Goal: Task Accomplishment & Management: Manage account settings

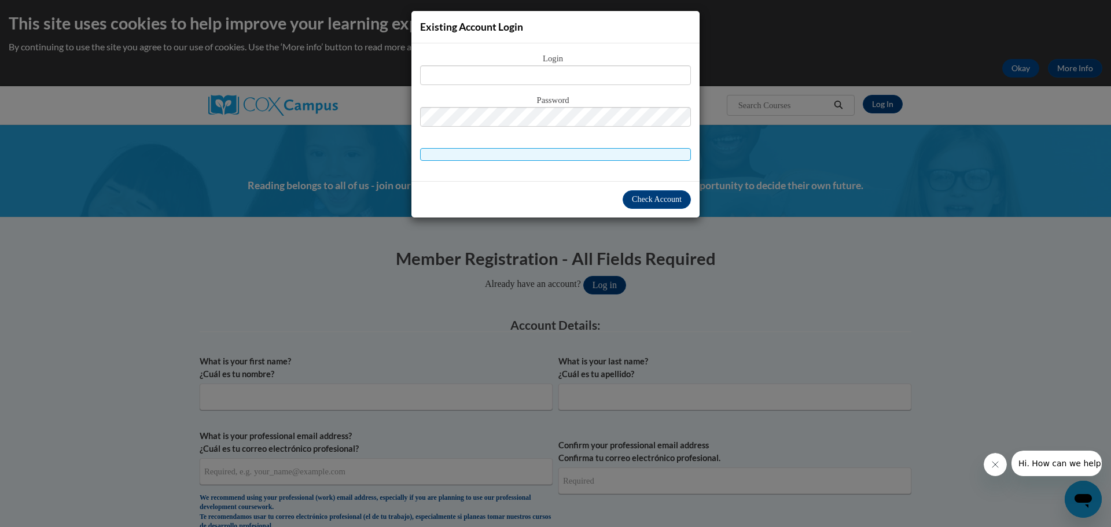
click at [848, 280] on div "Existing Account Login Login Password" at bounding box center [555, 263] width 1111 height 527
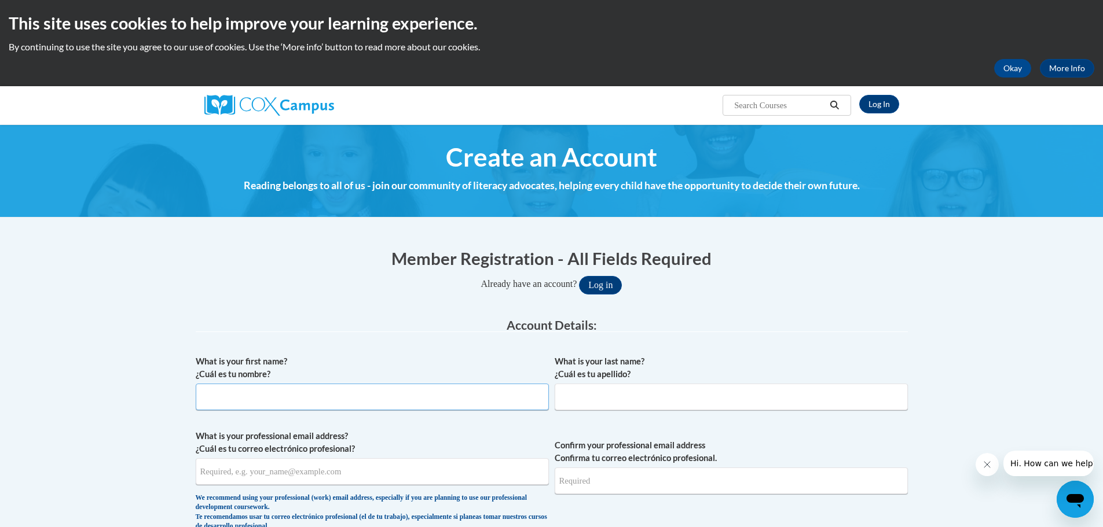
click at [390, 405] on input "What is your first name? ¿Cuál es tu nombre?" at bounding box center [372, 397] width 353 height 27
type input "Ginger"
click at [614, 399] on input "What is your last name? ¿Cuál es tu apellido?" at bounding box center [731, 397] width 353 height 27
type input "Kubal"
click at [388, 471] on input "What is your professional email address? ¿Cuál es tu correo electrónico profesi…" at bounding box center [372, 471] width 353 height 27
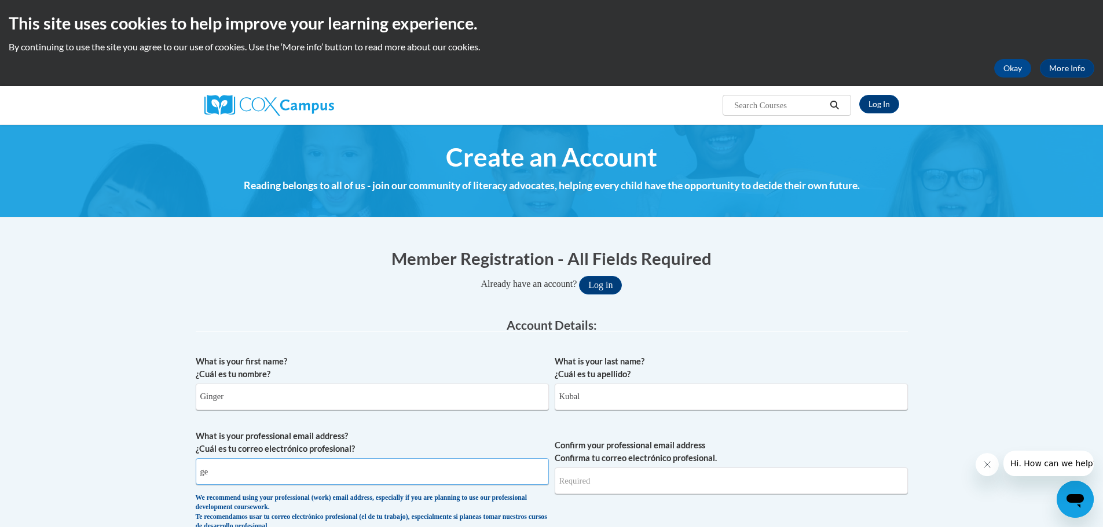
type input "g"
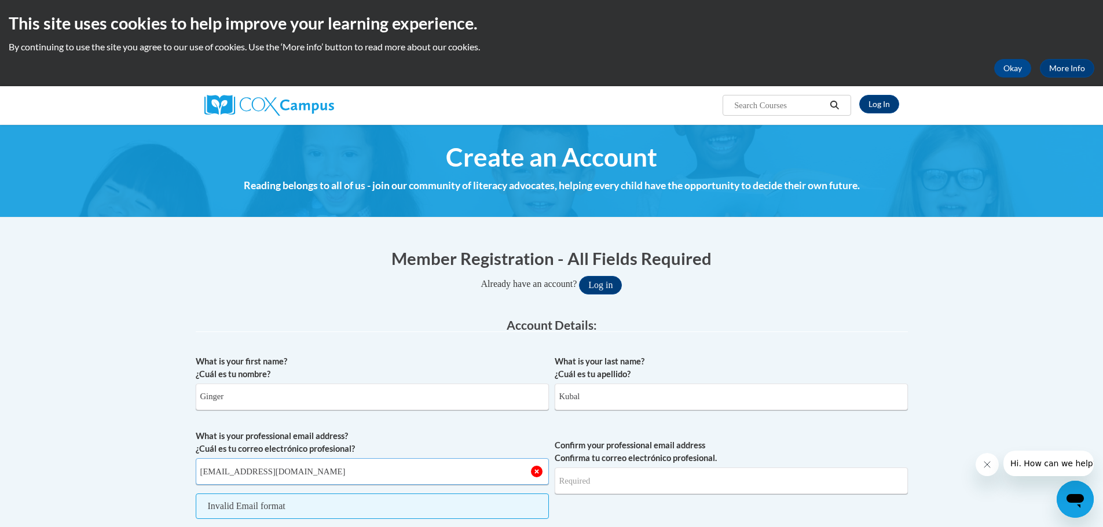
type input "gkubal@georgiacyber.org"
click at [599, 476] on input "Confirm your professional email address Confirma tu correo electrónico profesio…" at bounding box center [731, 481] width 353 height 27
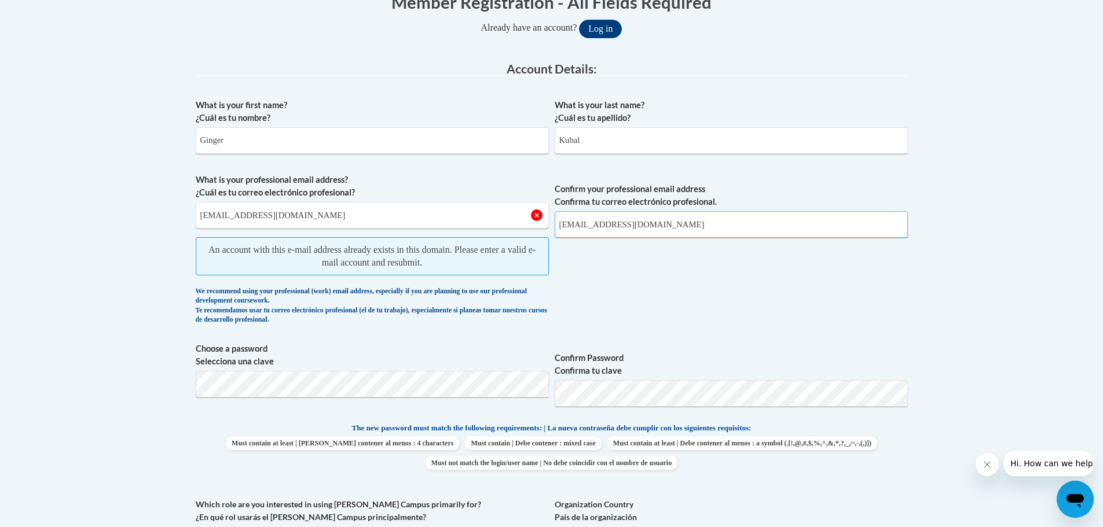
scroll to position [70, 0]
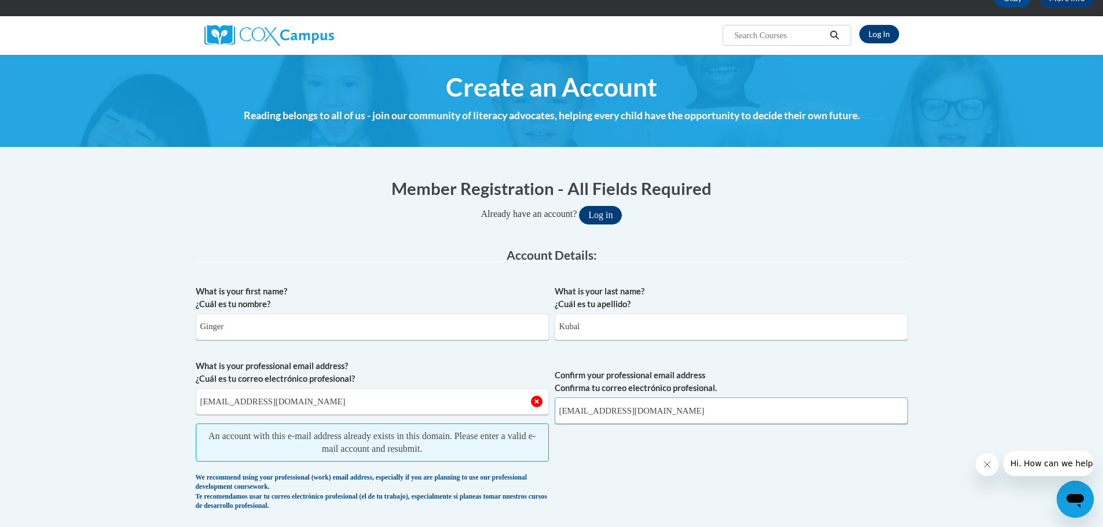
type input "gkubal@georgiacyber.org"
click at [599, 217] on button "Log in" at bounding box center [600, 215] width 43 height 19
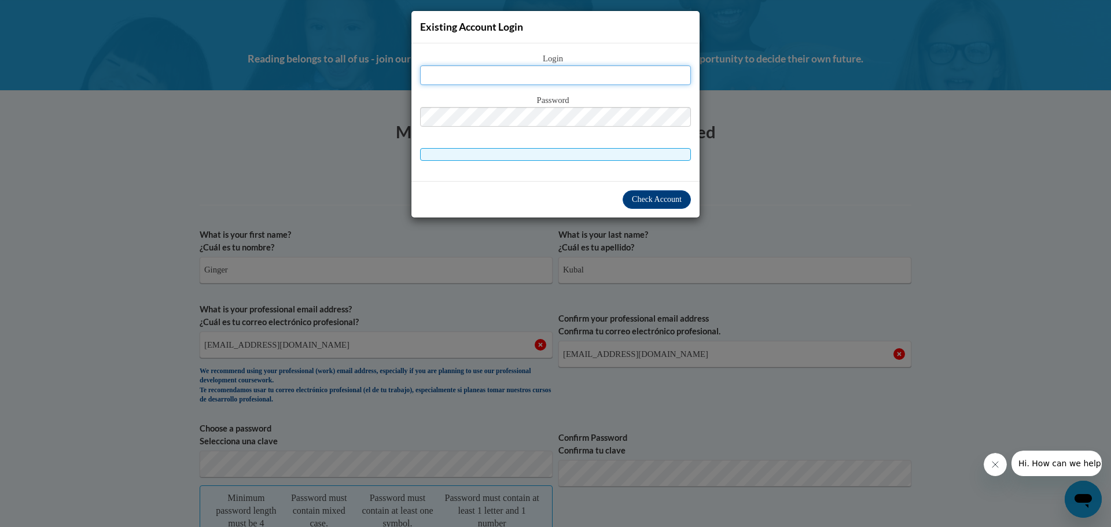
click at [551, 77] on input "text" at bounding box center [555, 75] width 271 height 20
type input "gkubal@georgiacyber.org"
click at [654, 202] on span "Check Account" at bounding box center [657, 199] width 50 height 9
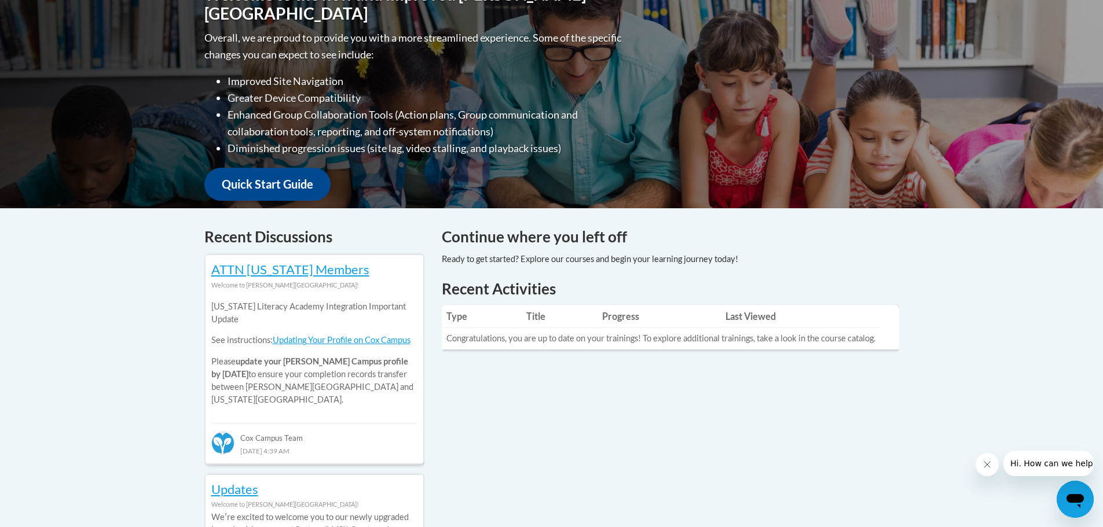
scroll to position [304, 0]
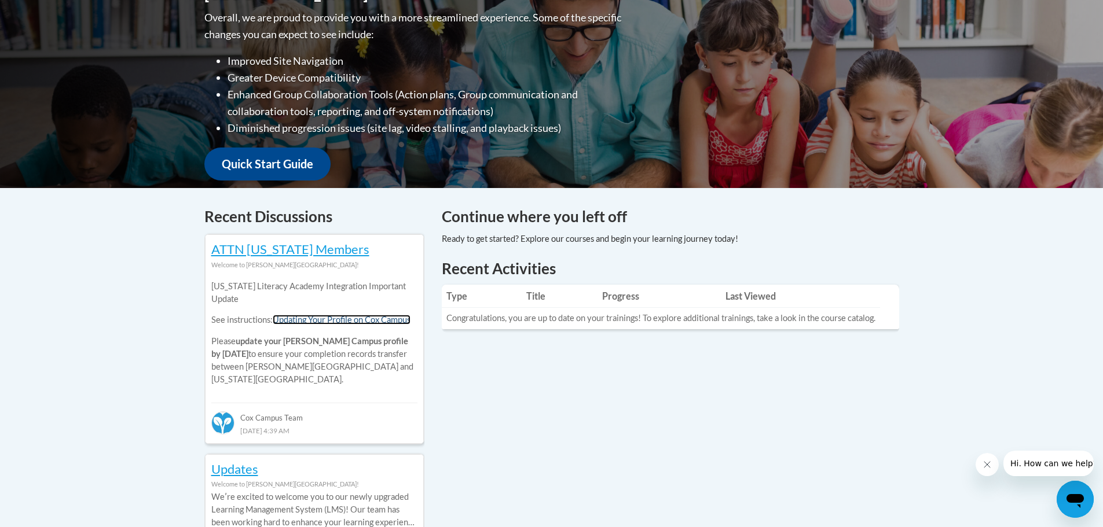
click at [399, 321] on link "Updating Your Profile on Cox Campus" at bounding box center [342, 320] width 138 height 10
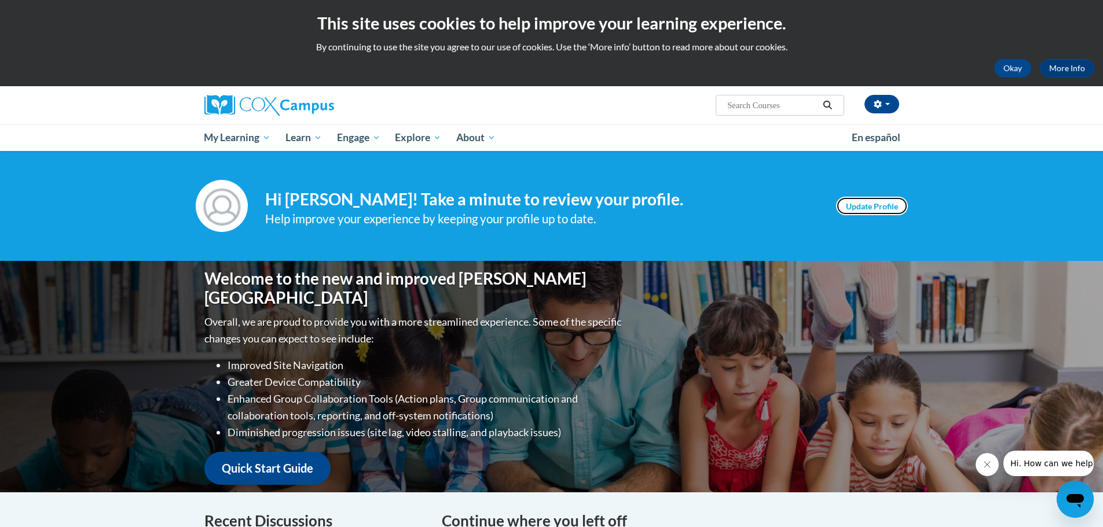
click at [880, 201] on link "Update Profile" at bounding box center [872, 206] width 72 height 19
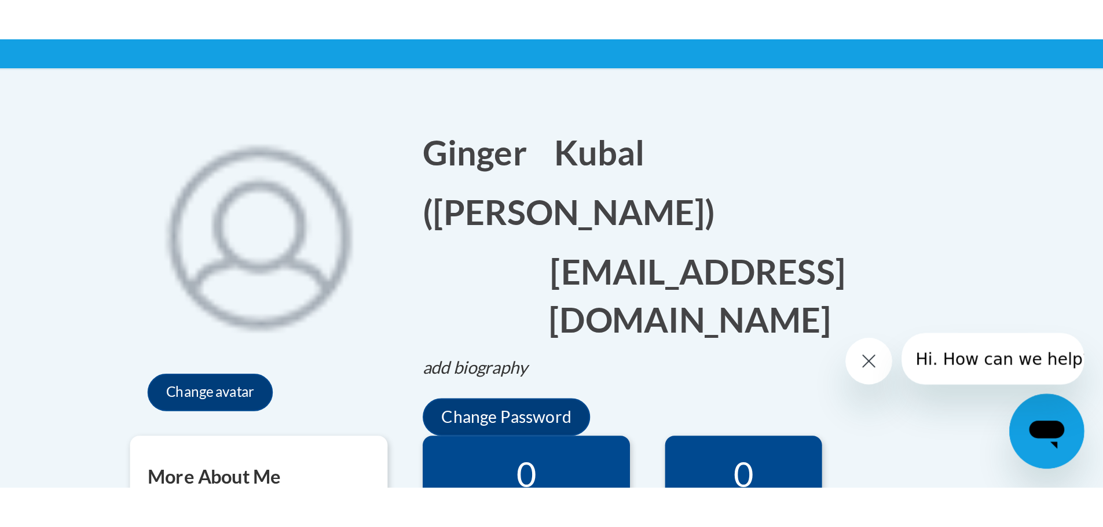
scroll to position [226, 0]
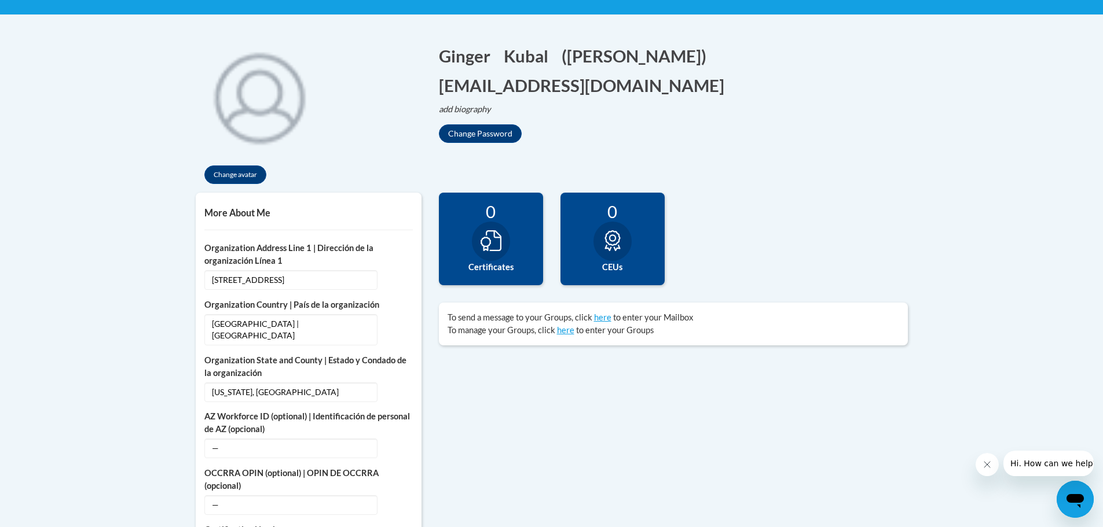
click at [495, 243] on icon at bounding box center [490, 240] width 21 height 21
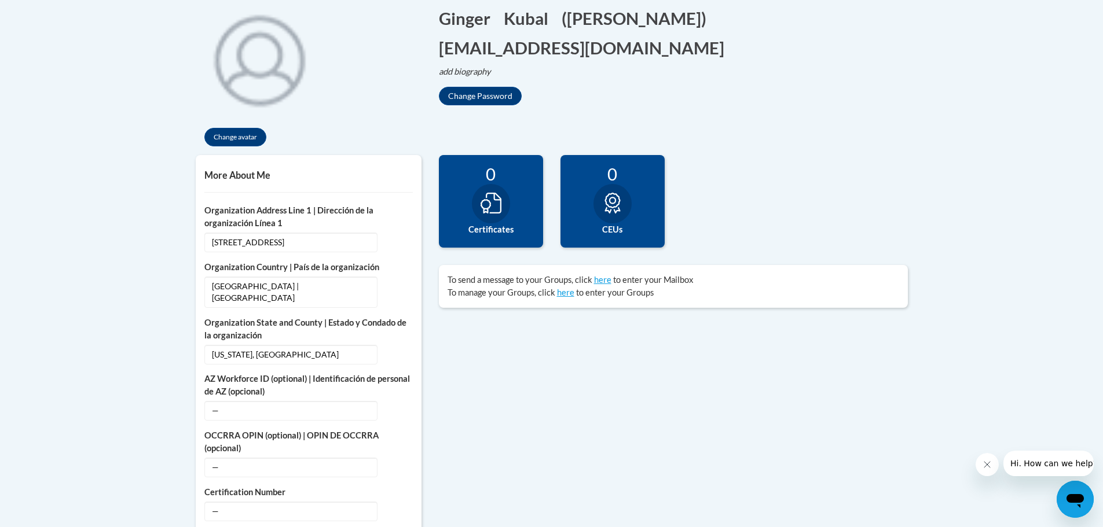
scroll to position [256, 0]
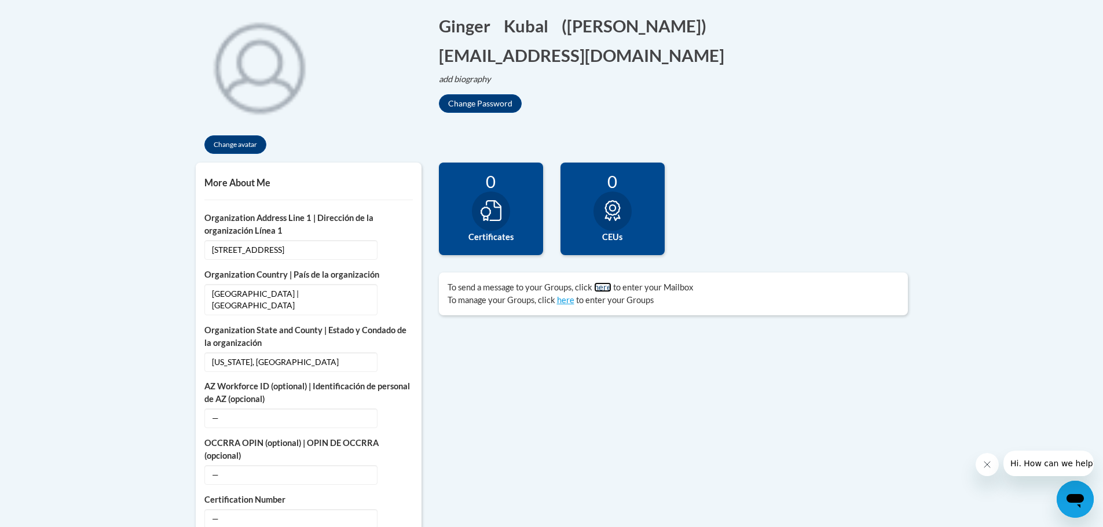
click at [601, 287] on link "here" at bounding box center [602, 287] width 17 height 10
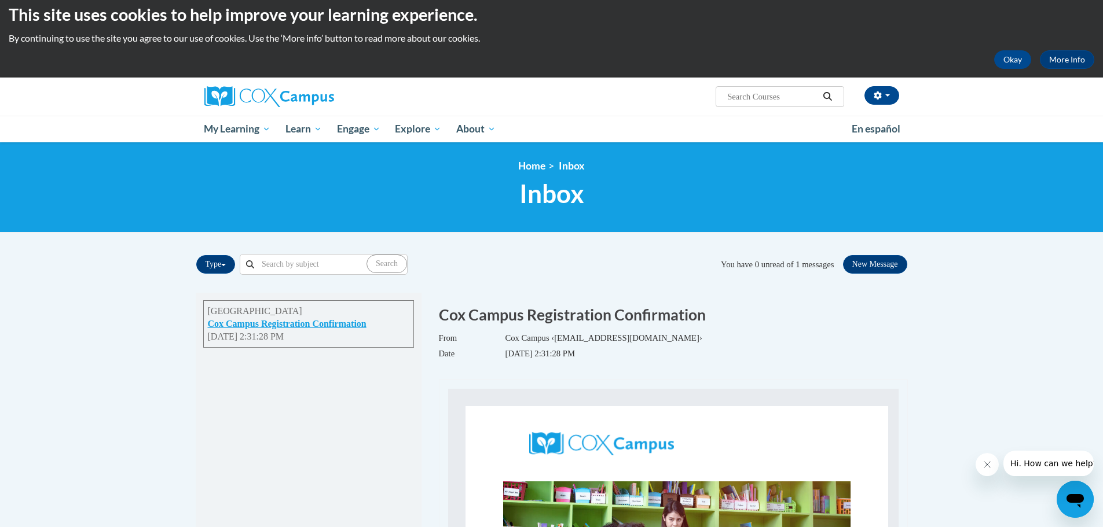
scroll to position [5, 0]
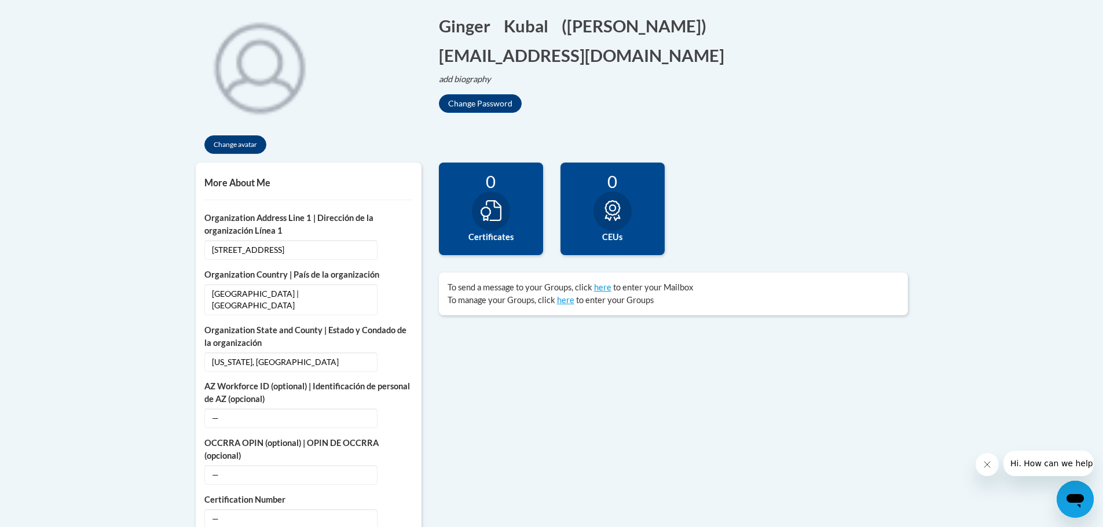
click at [506, 224] on div "0 Certificates" at bounding box center [491, 209] width 104 height 93
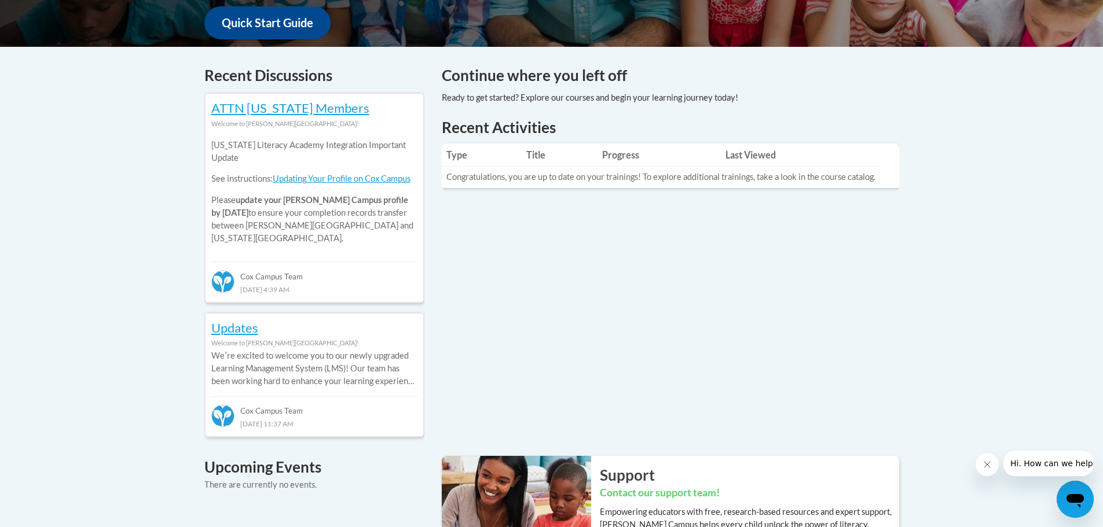
scroll to position [436, 0]
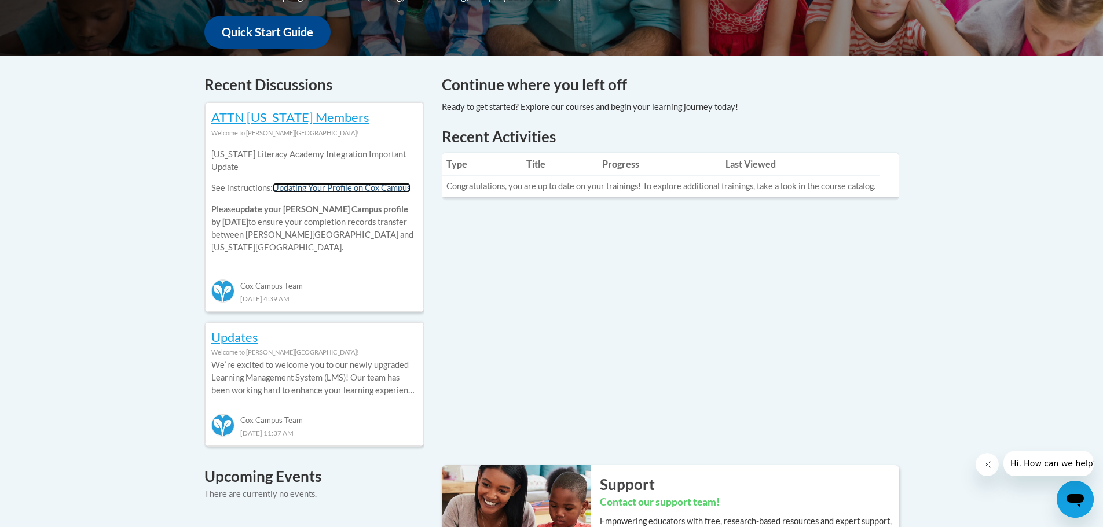
click at [372, 186] on link "Updating Your Profile on Cox Campus" at bounding box center [342, 188] width 138 height 10
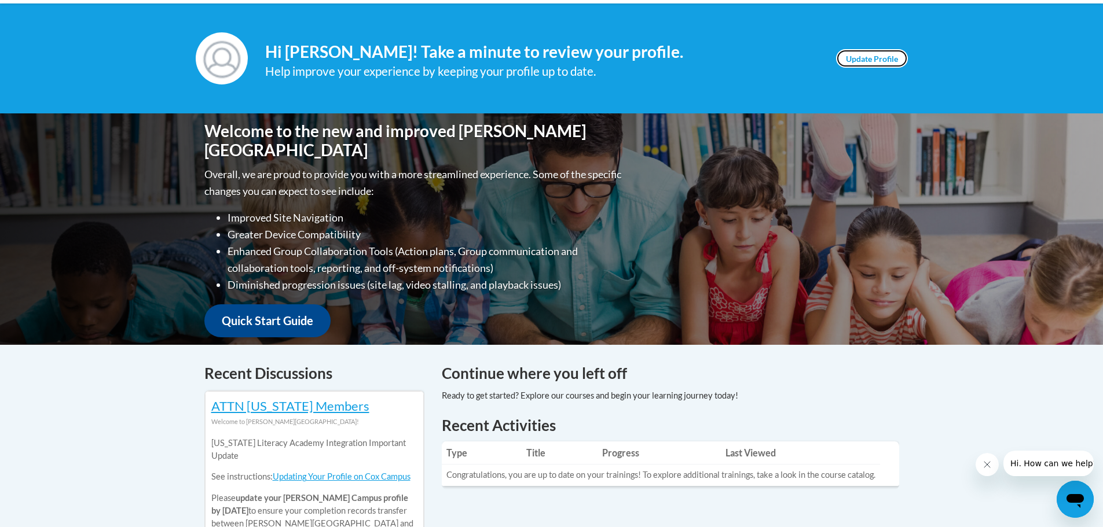
drag, startPoint x: 0, startPoint y: 0, endPoint x: 868, endPoint y: 58, distance: 870.3
click at [868, 58] on link "Update Profile" at bounding box center [872, 58] width 72 height 19
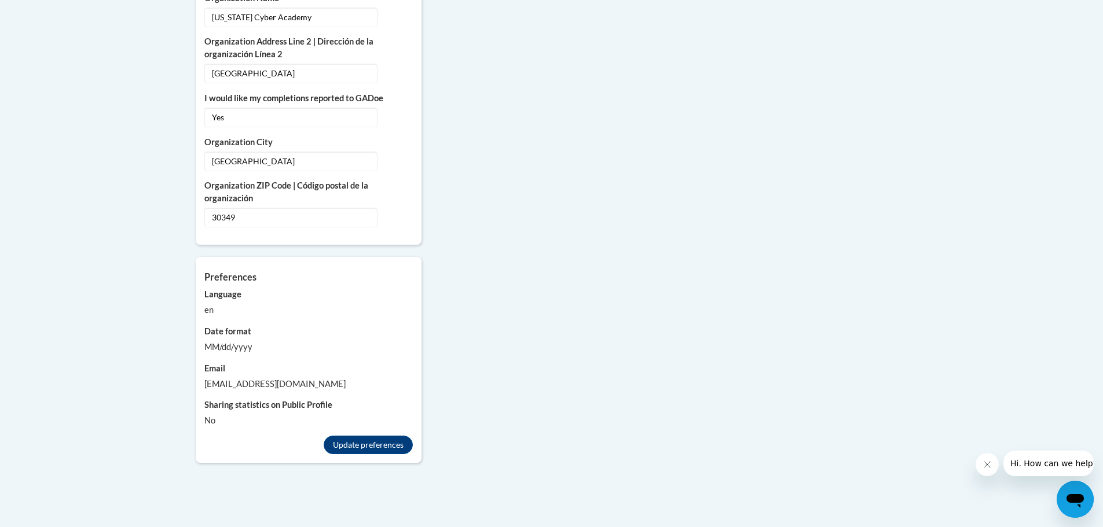
scroll to position [918, 0]
click at [383, 434] on button "Update preferences" at bounding box center [368, 443] width 89 height 19
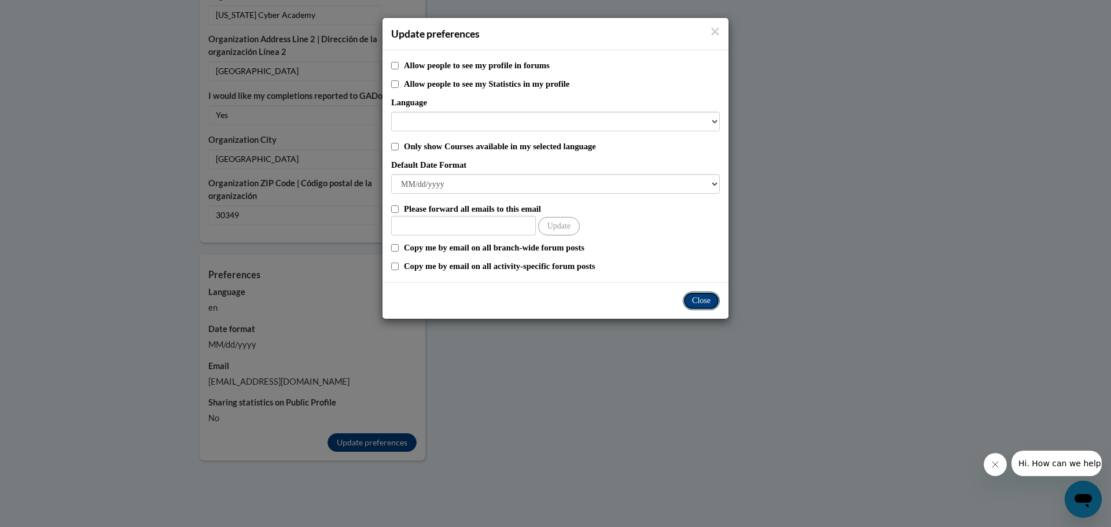
click at [700, 302] on button "Close" at bounding box center [701, 301] width 37 height 19
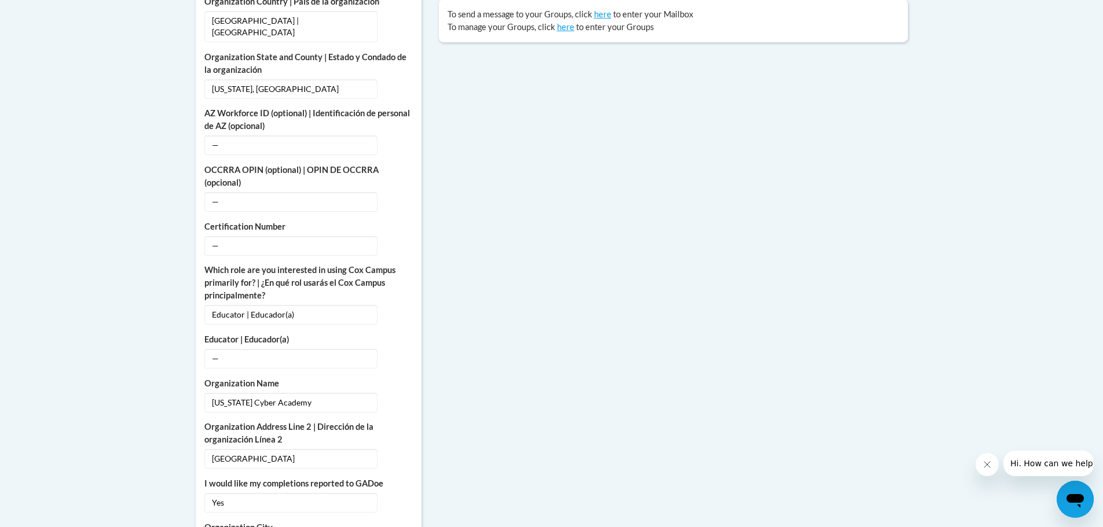
scroll to position [500, 0]
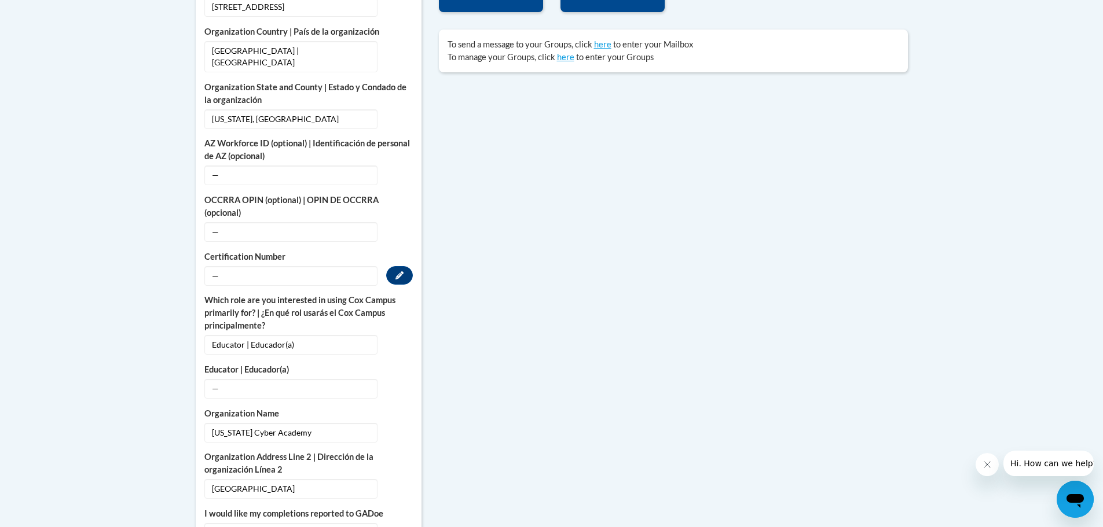
click at [352, 252] on div "Certification Number — Edit" at bounding box center [308, 268] width 208 height 35
click at [296, 266] on span "—" at bounding box center [290, 276] width 173 height 20
drag, startPoint x: 294, startPoint y: 208, endPoint x: 296, endPoint y: 214, distance: 6.2
click at [294, 210] on div "OCCRRA OPIN (optional) | OPIN DE OCCRRA (opcional) — Edit" at bounding box center [308, 218] width 208 height 48
click at [297, 222] on span "—" at bounding box center [290, 232] width 173 height 20
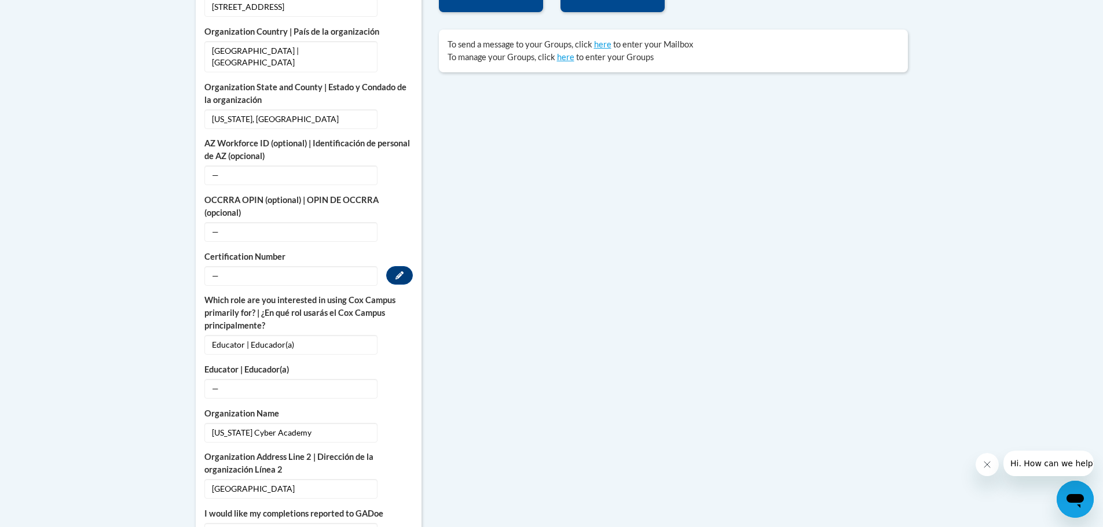
click at [231, 266] on span "—" at bounding box center [290, 276] width 173 height 20
click at [392, 266] on button "Edit" at bounding box center [399, 275] width 27 height 19
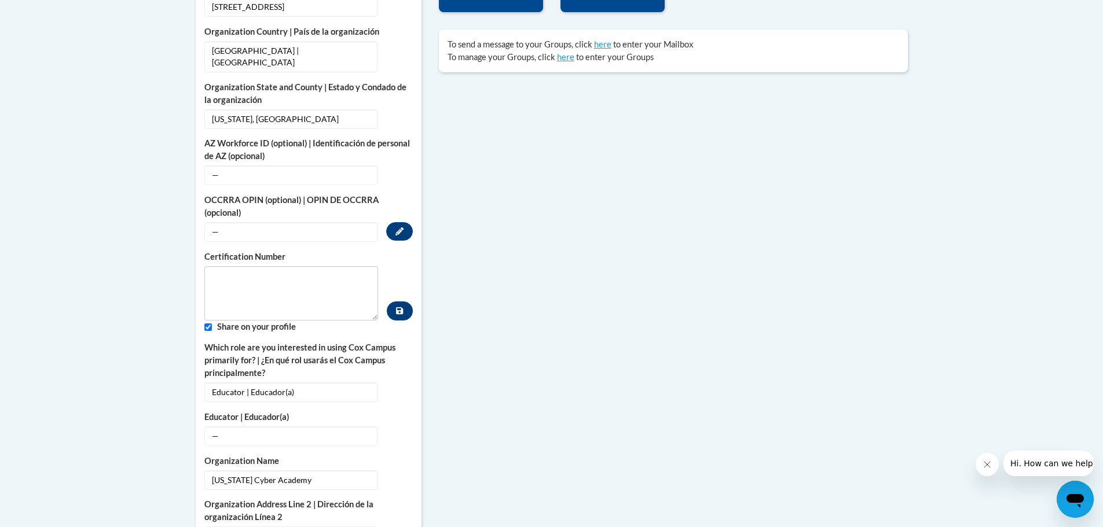
click at [293, 222] on span "—" at bounding box center [290, 232] width 173 height 20
click at [401, 225] on button "Edit" at bounding box center [399, 231] width 27 height 19
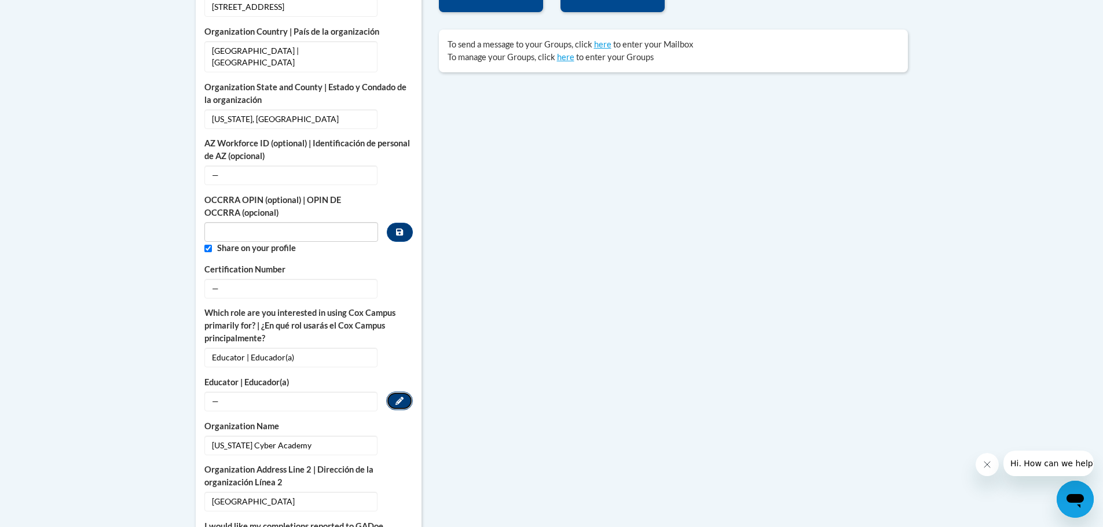
click at [395, 397] on icon "Custom profile fields" at bounding box center [399, 401] width 8 height 8
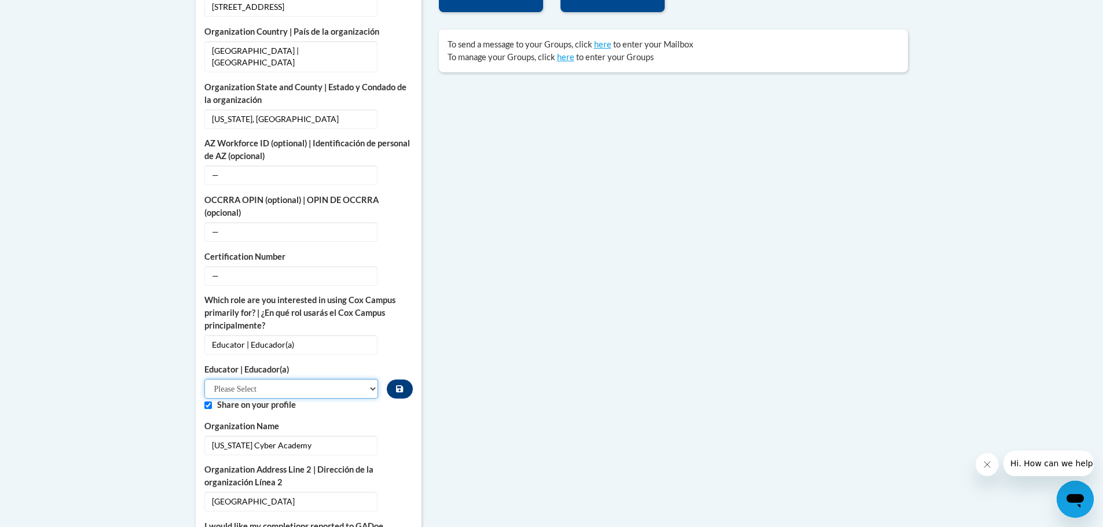
click at [370, 379] on select "Please Select Early Learning/Daycare Teacher/Family Home Care Provider | Maestr…" at bounding box center [291, 389] width 174 height 20
select select "8e40623d-54d0-45cd-9f92-5df65cd3f8cf"
click at [204, 379] on select "Please Select Early Learning/Daycare Teacher/Family Home Care Provider | Maestr…" at bounding box center [291, 389] width 174 height 20
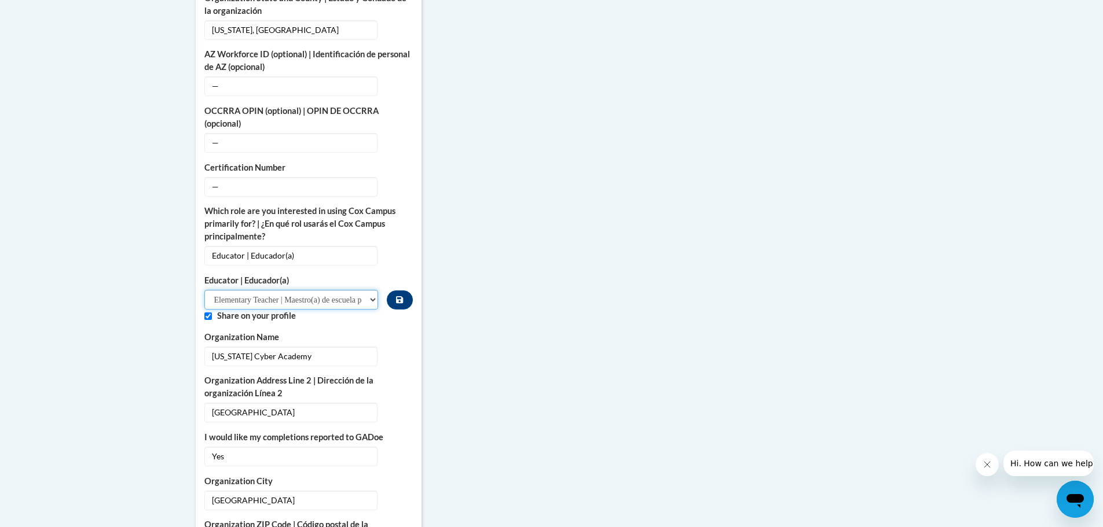
scroll to position [619, 0]
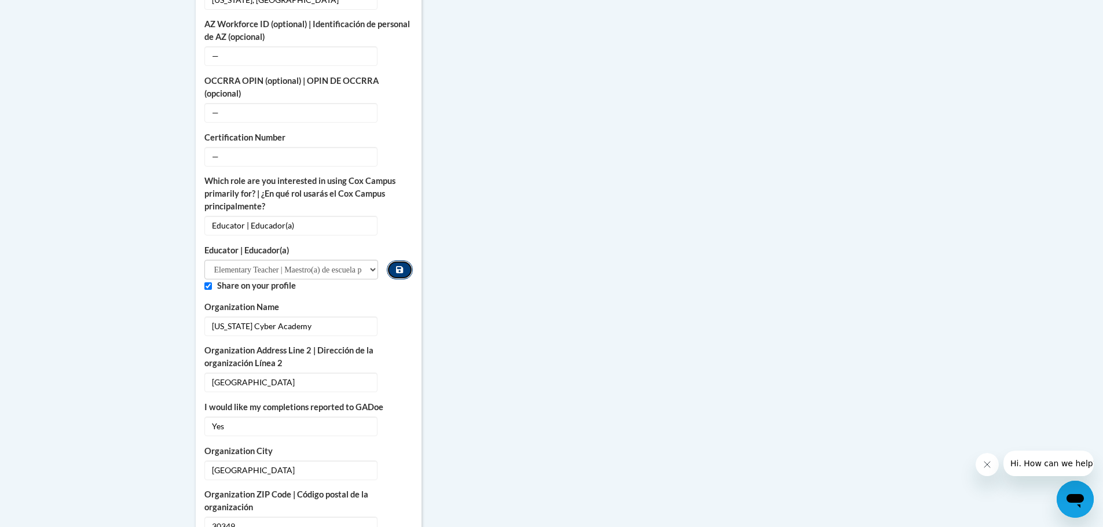
click at [399, 266] on icon "Custom profile fields" at bounding box center [399, 270] width 7 height 8
click at [397, 421] on icon "Custom profile fields" at bounding box center [399, 425] width 8 height 8
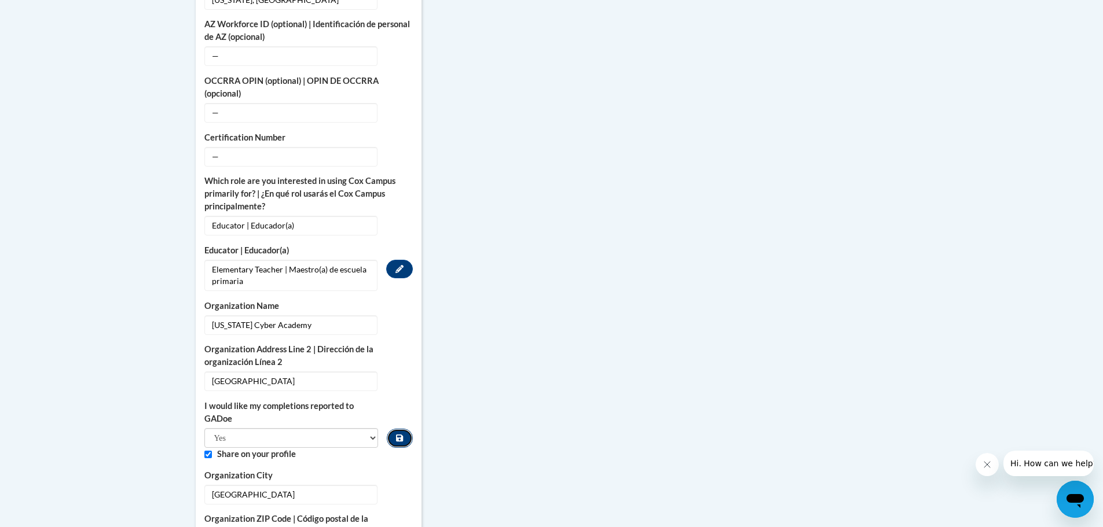
click at [402, 435] on icon "Custom profile fields" at bounding box center [399, 438] width 7 height 7
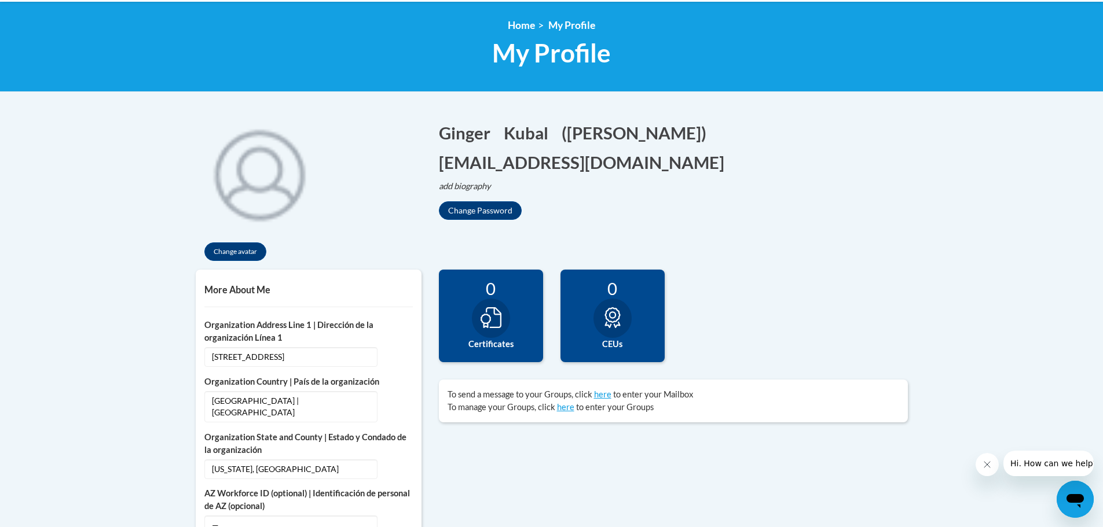
scroll to position [148, 0]
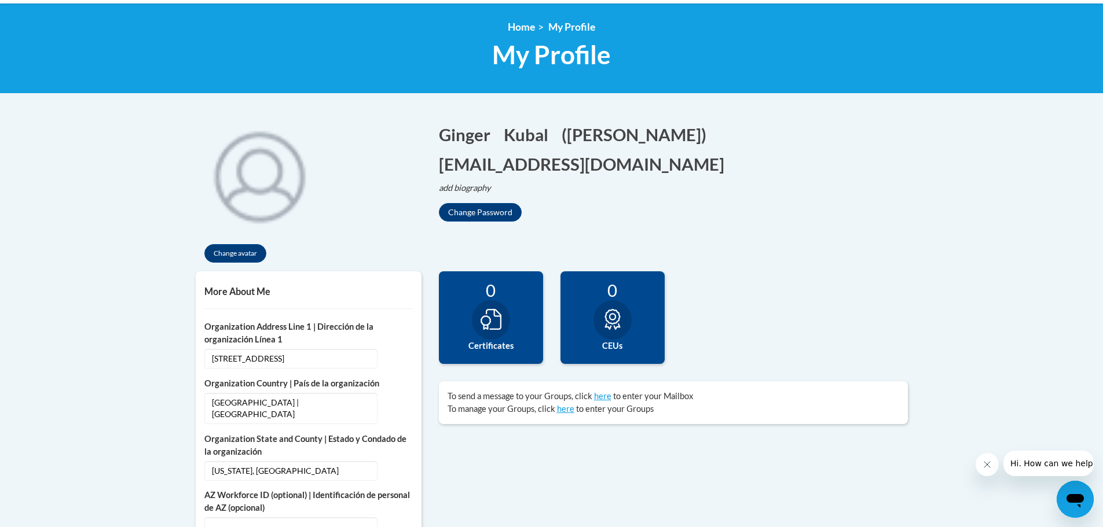
click at [508, 329] on div "0 Certificates" at bounding box center [491, 317] width 104 height 93
click at [494, 337] on div at bounding box center [491, 319] width 38 height 39
